Goal: Task Accomplishment & Management: Manage account settings

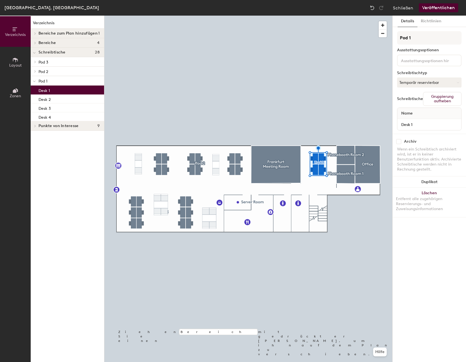
click at [42, 91] on p "Desk 1" at bounding box center [43, 90] width 11 height 6
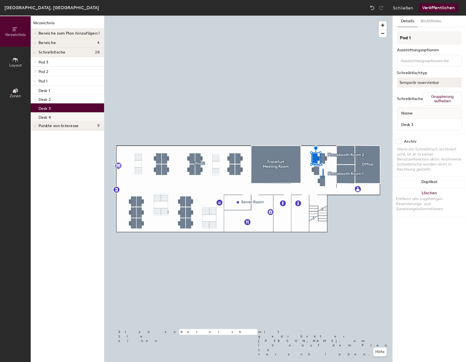
click at [322, 16] on div at bounding box center [248, 16] width 288 height 0
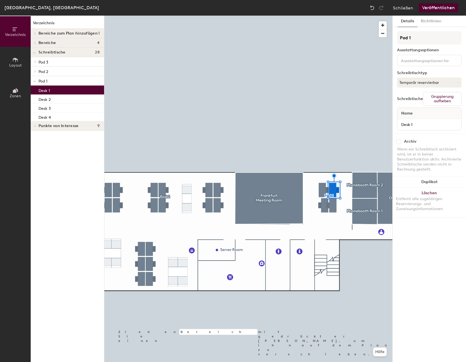
click at [49, 91] on p "Desk 1" at bounding box center [43, 90] width 11 height 6
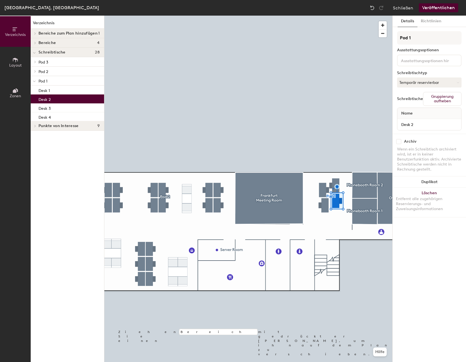
click at [332, 16] on div at bounding box center [248, 16] width 288 height 0
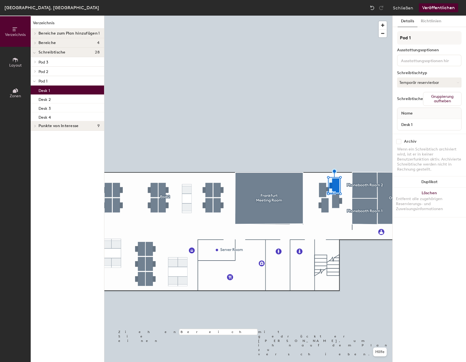
click at [431, 99] on button "Gruppierung aufheben" at bounding box center [442, 99] width 38 height 14
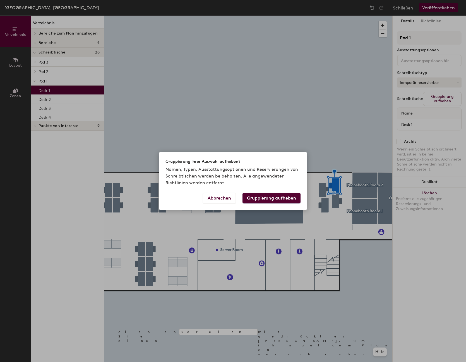
click at [278, 201] on button "Gruppierung aufheben" at bounding box center [271, 198] width 58 height 11
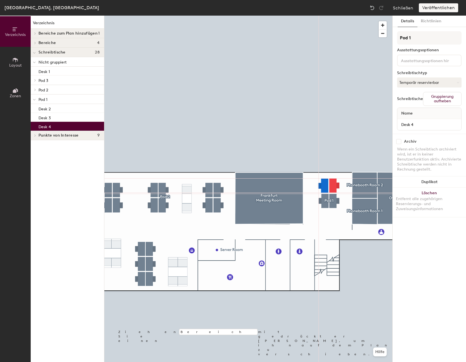
click at [328, 16] on div at bounding box center [248, 16] width 288 height 0
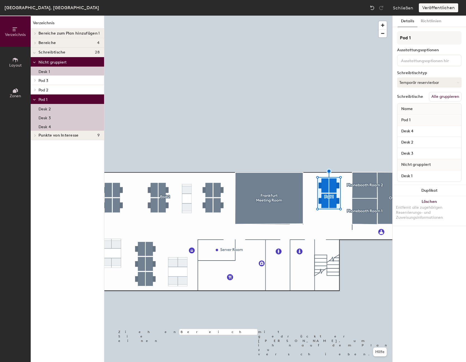
click at [441, 96] on button "Alle gruppieren" at bounding box center [445, 96] width 33 height 9
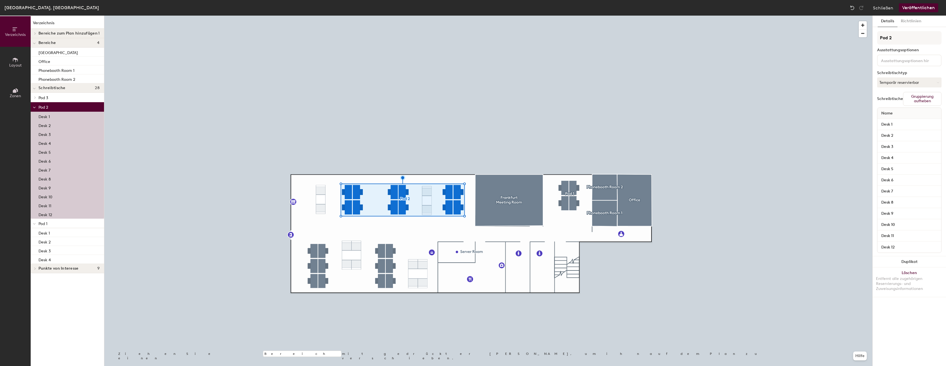
click at [465, 99] on button "Gruppierung aufheben" at bounding box center [922, 99] width 38 height 14
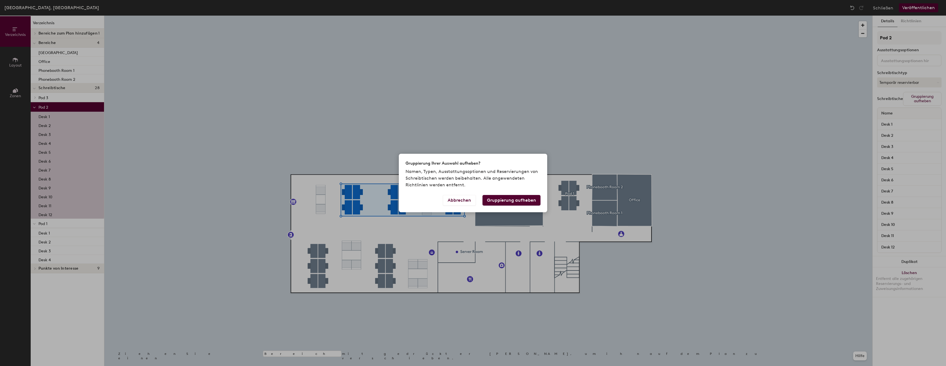
click at [465, 201] on button "Gruppierung aufheben" at bounding box center [511, 200] width 58 height 11
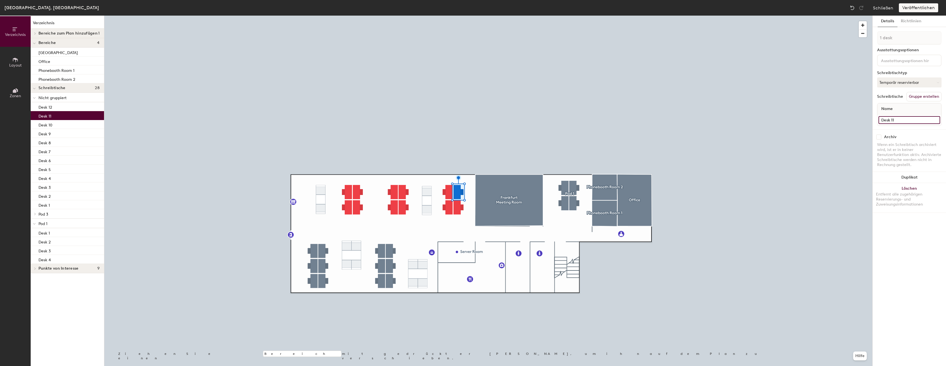
click at [465, 120] on input "Desk 11" at bounding box center [910, 120] width 62 height 8
type input "Desk 1"
click at [465, 120] on input "Desk 12" at bounding box center [910, 120] width 62 height 8
type input "Desk 2"
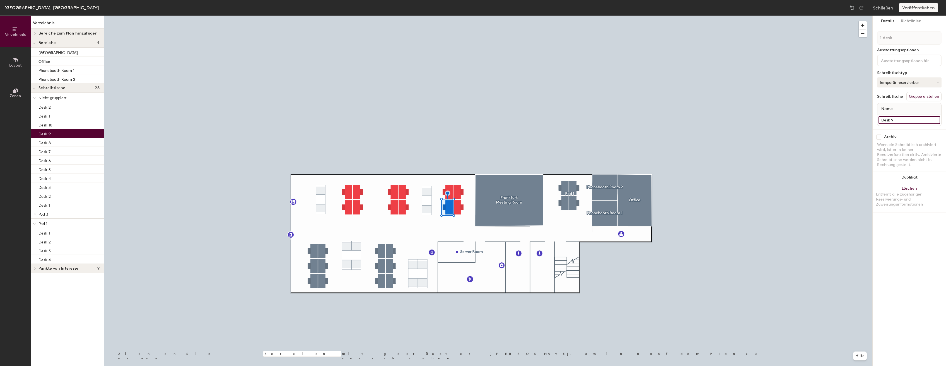
click at [465, 122] on input "Desk 9" at bounding box center [910, 120] width 62 height 8
type input "Desk 3"
click at [465, 119] on input "Desk 10" at bounding box center [910, 120] width 62 height 8
type input "Desk 4"
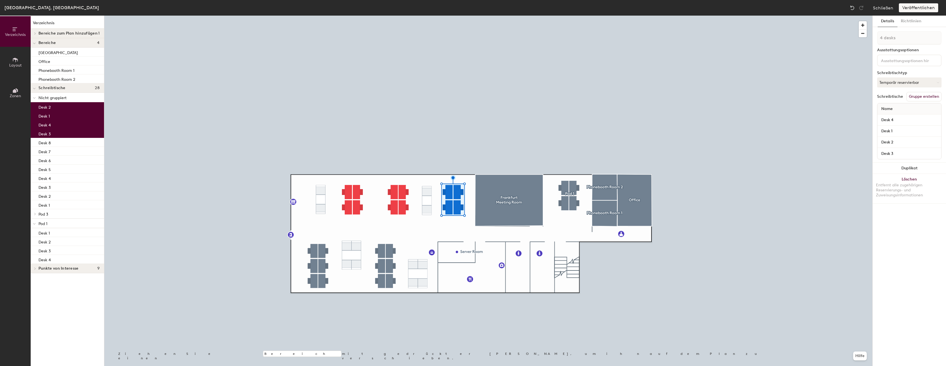
click at [465, 97] on button "Gruppe erstellen" at bounding box center [923, 96] width 35 height 9
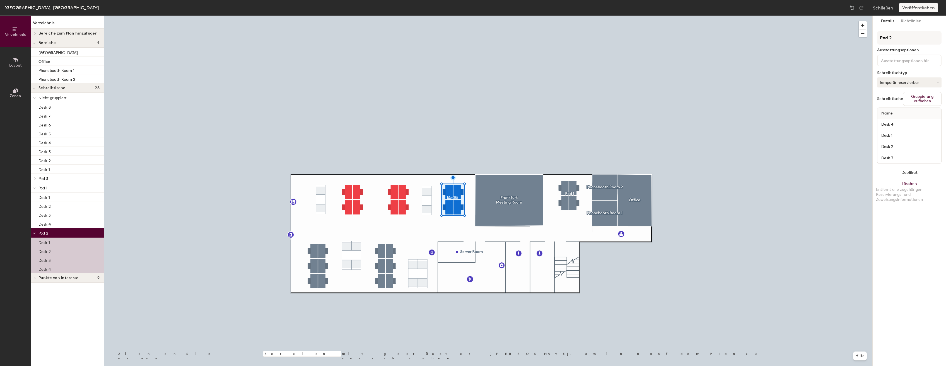
type input "Pod 2"
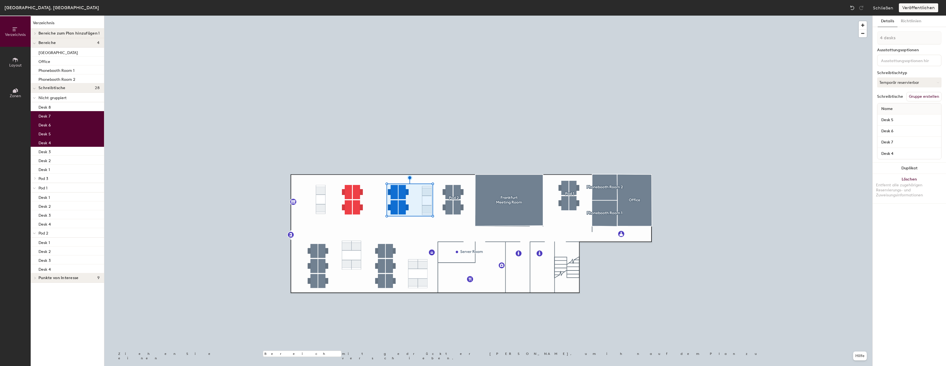
type input "1 desk"
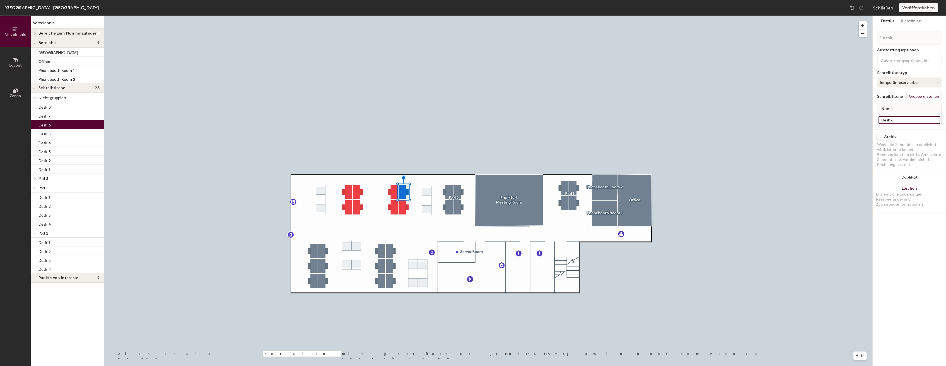
click at [465, 119] on input "Desk 6" at bounding box center [910, 120] width 62 height 8
type input "Desk 1"
click at [465, 120] on input "Desk 7" at bounding box center [910, 120] width 62 height 8
type input "Desk 2"
click at [465, 120] on input "Desk 4" at bounding box center [910, 120] width 62 height 8
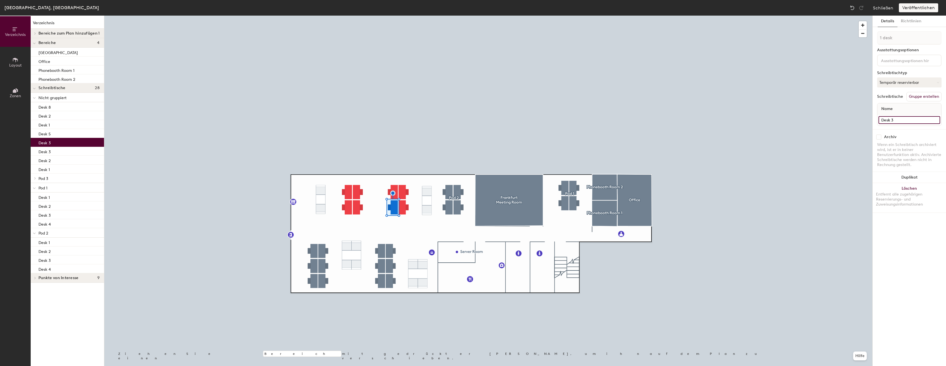
type input "Desk 3"
click at [465, 120] on input "Desk 5" at bounding box center [910, 120] width 62 height 8
type input "Desk 4"
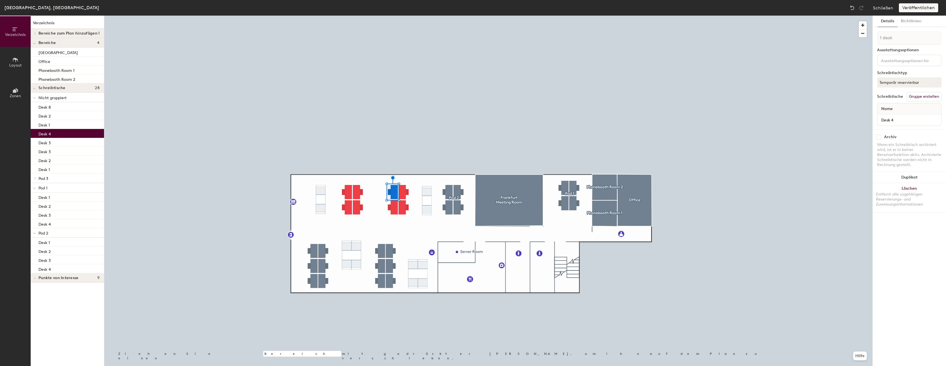
click at [465, 16] on div at bounding box center [488, 16] width 768 height 0
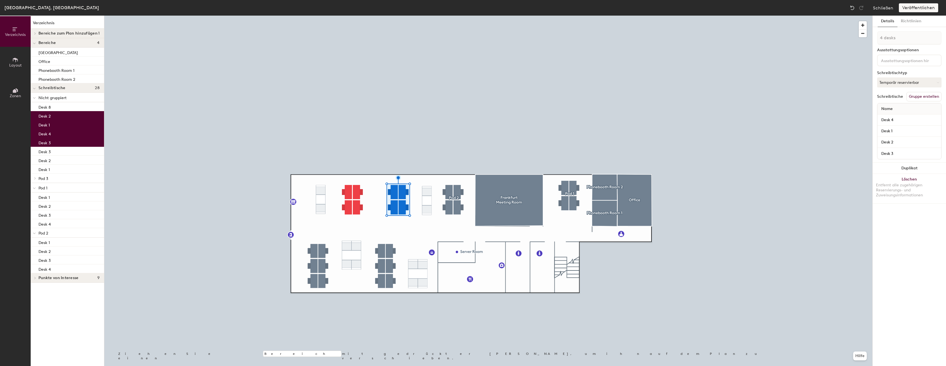
click at [465, 96] on button "Gruppe erstellen" at bounding box center [923, 96] width 35 height 9
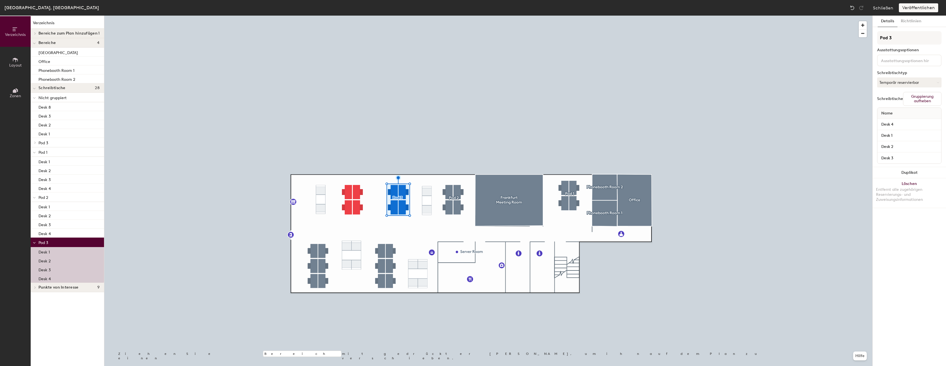
type input "Pod 3"
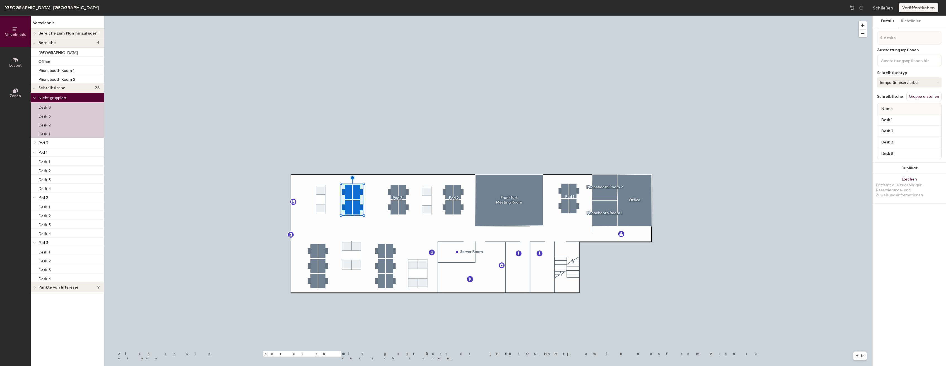
type input "1 desk"
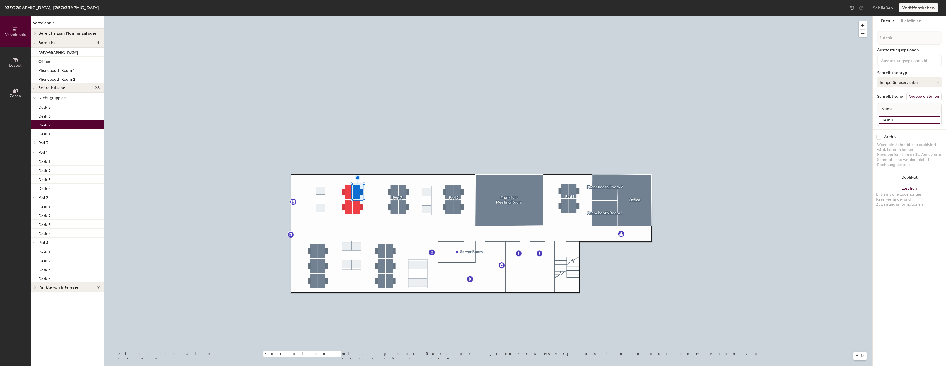
click at [465, 119] on input "Desk 2" at bounding box center [910, 120] width 62 height 8
type input "Desk 1"
click at [465, 122] on input "Desk 3" at bounding box center [910, 120] width 62 height 8
type input "Desk 2"
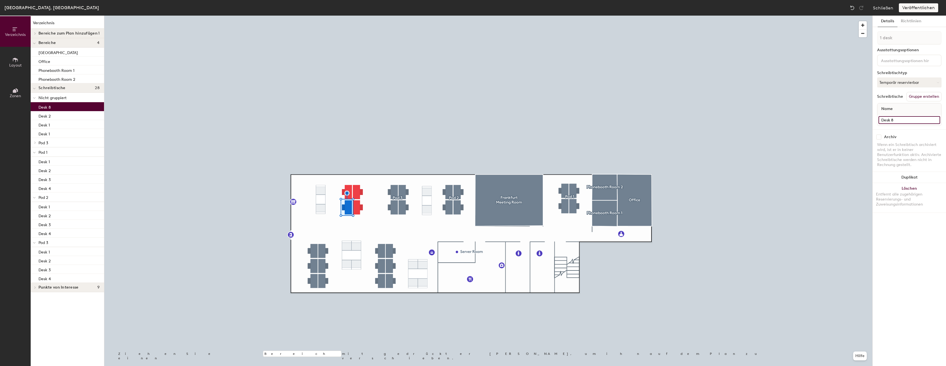
click at [465, 119] on input "Desk 8" at bounding box center [910, 120] width 62 height 8
type input "Desk 3"
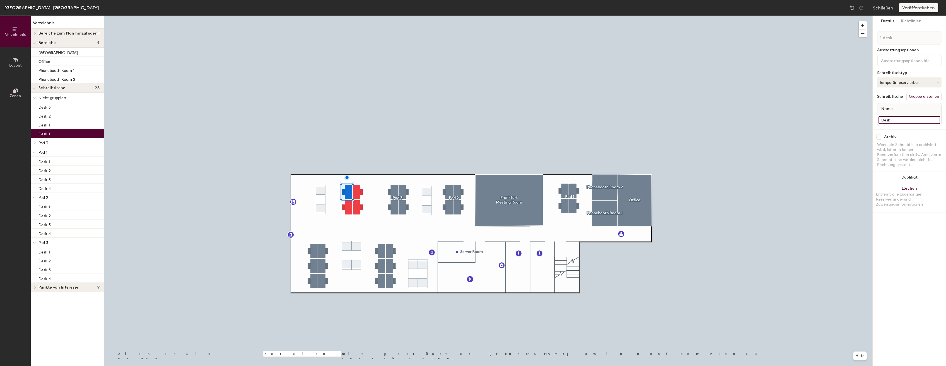
click at [917, 120] on input "Desk 1" at bounding box center [910, 120] width 62 height 8
type input "Desk 4"
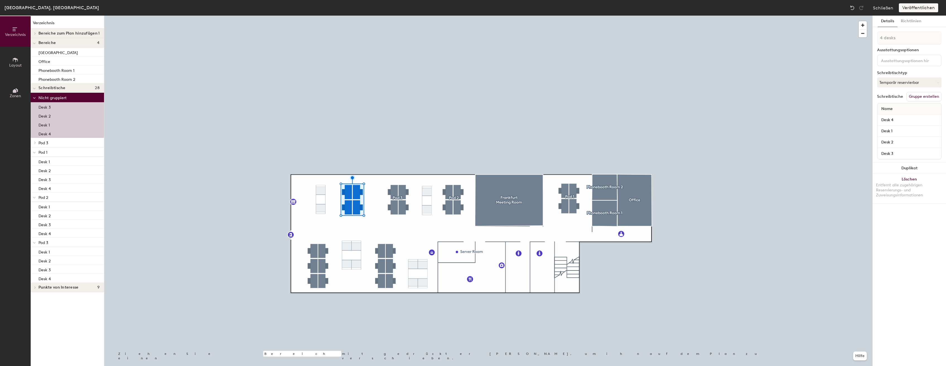
click at [925, 96] on button "Gruppe erstellen" at bounding box center [923, 96] width 35 height 9
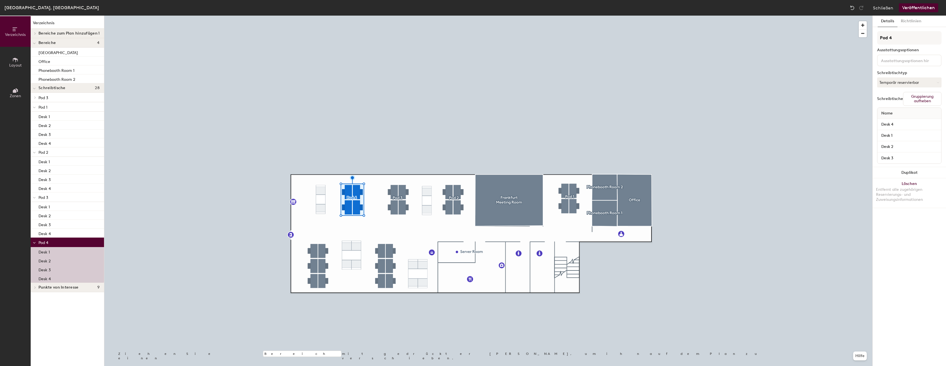
type input "Pod 4"
click at [818, 16] on div at bounding box center [488, 16] width 768 height 0
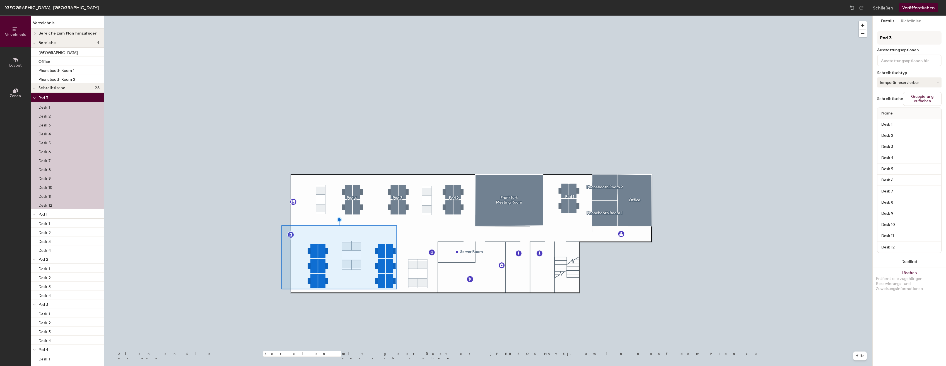
click at [934, 101] on button "Gruppierung aufheben" at bounding box center [922, 99] width 38 height 14
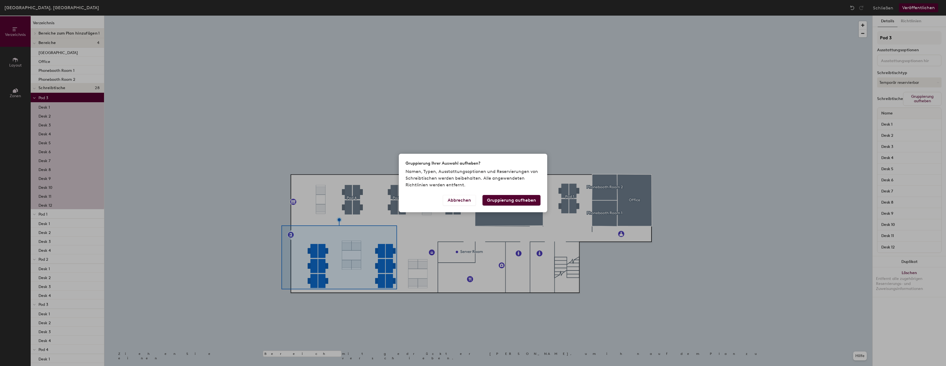
click at [524, 201] on button "Gruppierung aufheben" at bounding box center [511, 200] width 58 height 11
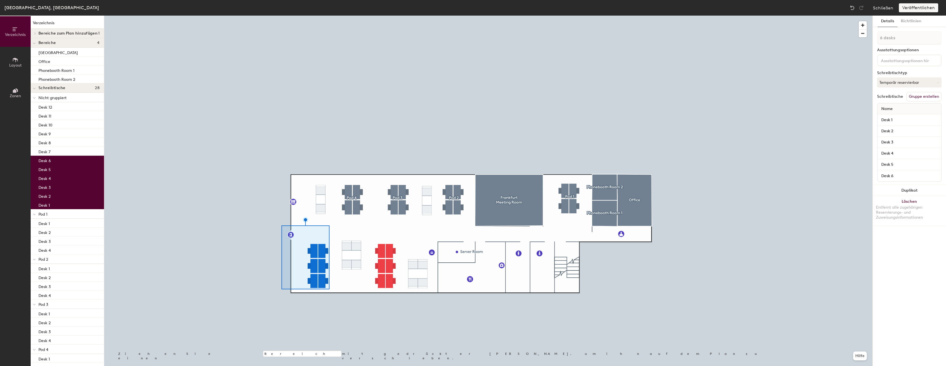
type input "1 desk"
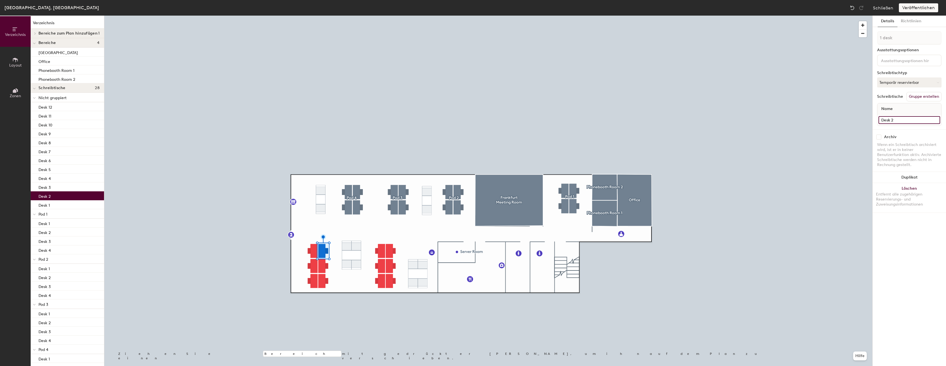
click at [915, 119] on input "Desk 2" at bounding box center [910, 120] width 62 height 8
type input "Desk 1"
click at [903, 119] on input "Desk 3" at bounding box center [910, 120] width 62 height 8
type input "Desk 2"
click at [901, 117] on input "Desk 4" at bounding box center [910, 120] width 62 height 8
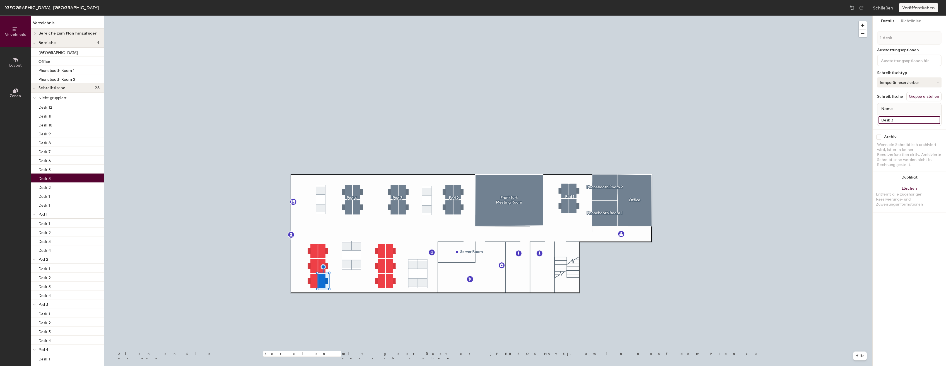
type input "Desk 3"
click at [899, 119] on input "Desk 5" at bounding box center [910, 120] width 62 height 8
type input "Desk 4"
click at [900, 120] on input "Desk 6" at bounding box center [910, 120] width 62 height 8
type input "Desk 5"
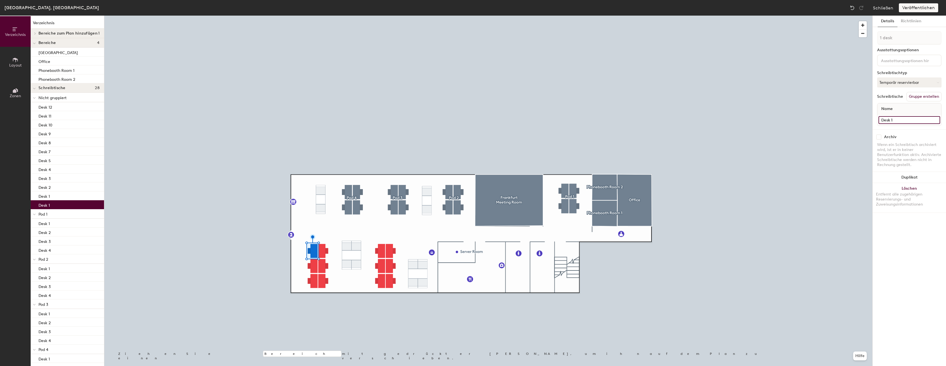
click at [898, 119] on input "Desk 1" at bounding box center [910, 120] width 62 height 8
type input "Desk 6"
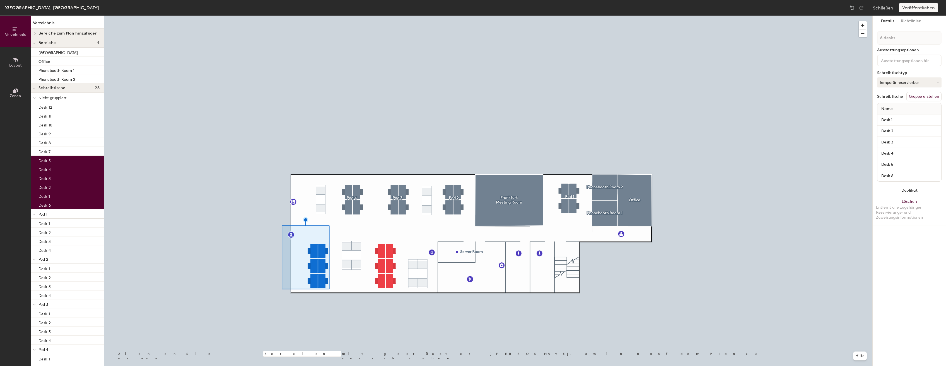
click at [922, 95] on button "Gruppe erstellen" at bounding box center [923, 96] width 35 height 9
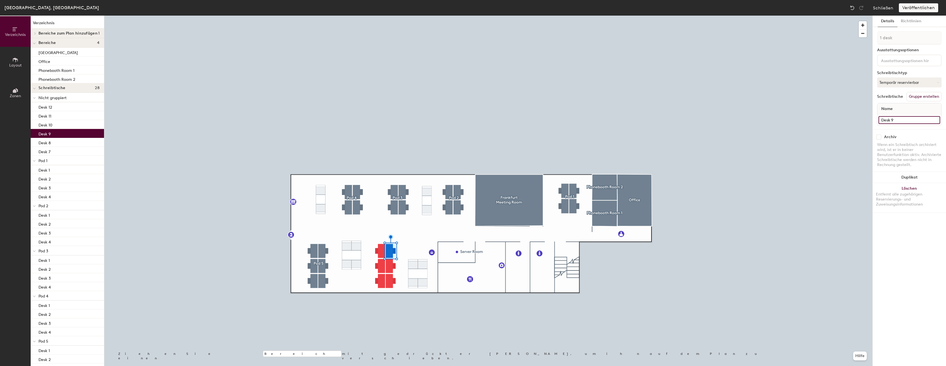
click at [904, 121] on input "Desk 9" at bounding box center [910, 120] width 62 height 8
type input "Desk 1"
click at [905, 121] on input "Desk 10" at bounding box center [910, 120] width 62 height 8
type input "Desk 2"
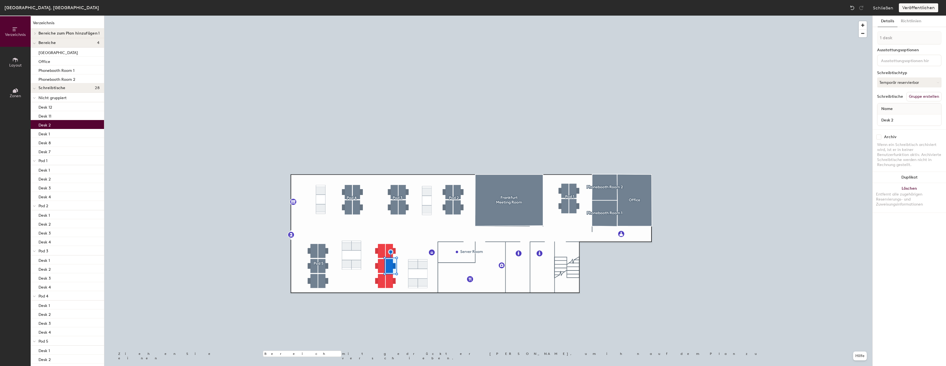
click at [388, 16] on div at bounding box center [488, 16] width 768 height 0
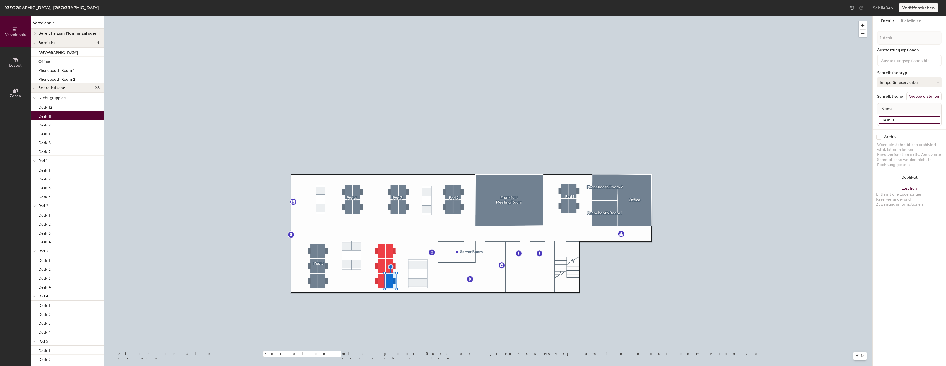
click at [898, 122] on input "Desk 11" at bounding box center [910, 120] width 62 height 8
type input "Desk 3"
click at [905, 118] on input "Desk 12" at bounding box center [910, 120] width 62 height 8
type input "Desk 4"
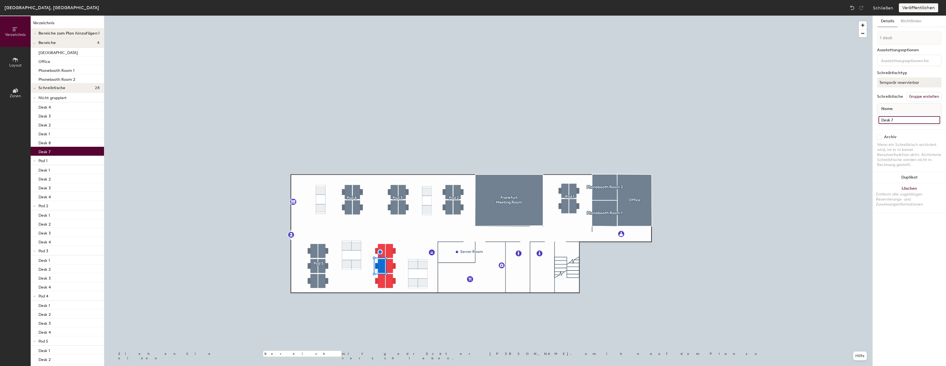
click at [898, 117] on input "Desk 7" at bounding box center [910, 120] width 62 height 8
type input "Desk 5"
click at [897, 122] on input "Desk 8" at bounding box center [910, 120] width 62 height 8
type input "Desk 5"
click at [515, 16] on div at bounding box center [488, 16] width 768 height 0
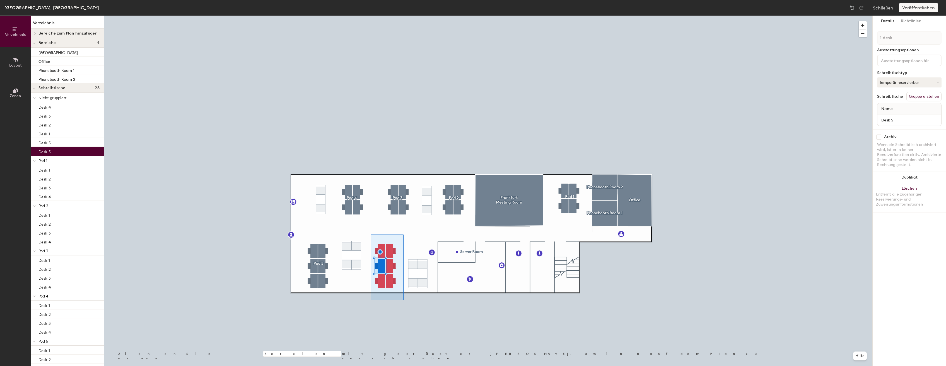
type input "6 desks"
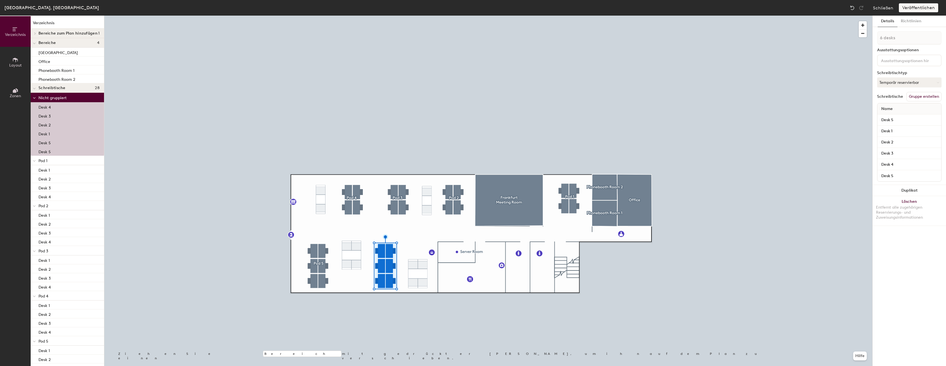
click at [921, 98] on button "Gruppe erstellen" at bounding box center [923, 96] width 35 height 9
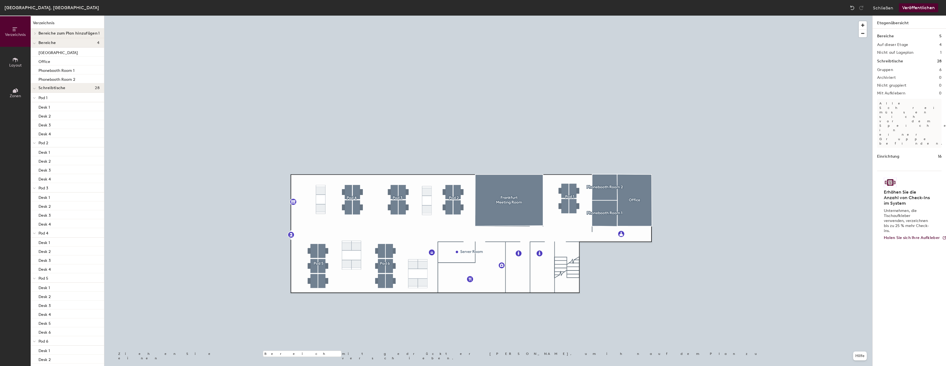
click at [919, 8] on button "Veröffentlichen" at bounding box center [918, 7] width 39 height 9
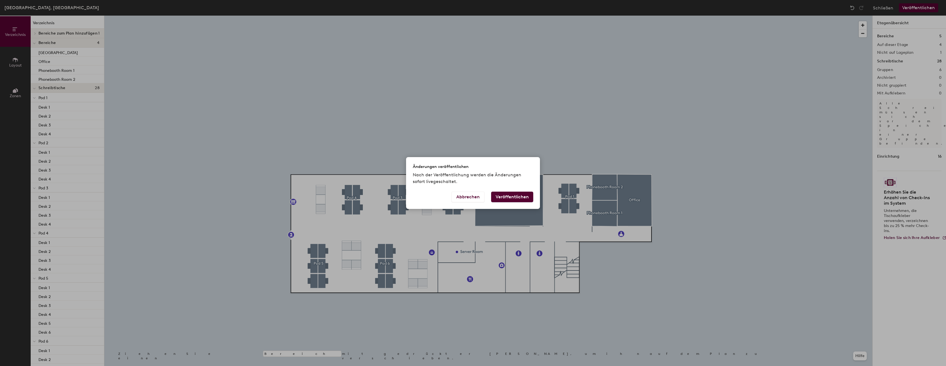
click at [513, 196] on button "Veröffentlichen" at bounding box center [512, 197] width 42 height 11
